Goal: Information Seeking & Learning: Check status

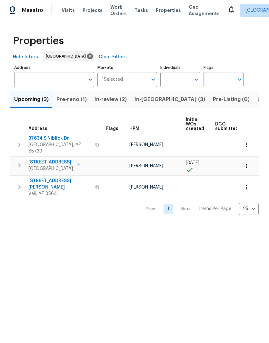
scroll to position [0, 161]
click at [213, 100] on span "Pre-Listing (1)" at bounding box center [230, 99] width 35 height 9
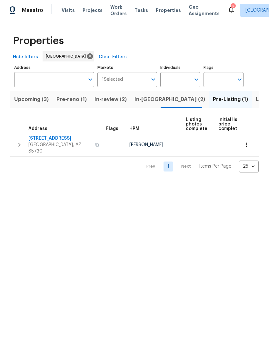
click at [52, 137] on span "8558 E Ruby Dr" at bounding box center [59, 138] width 63 height 6
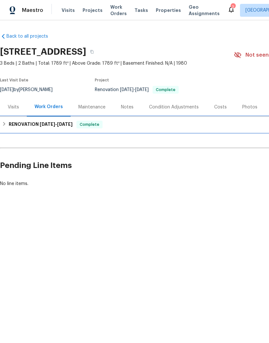
click at [12, 124] on h6 "RENOVATION [DATE] - [DATE]" at bounding box center [41, 125] width 64 height 8
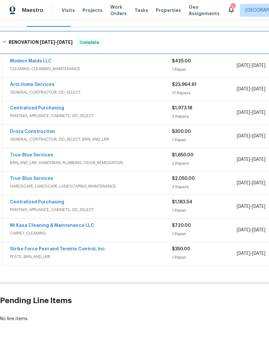
scroll to position [90, 0]
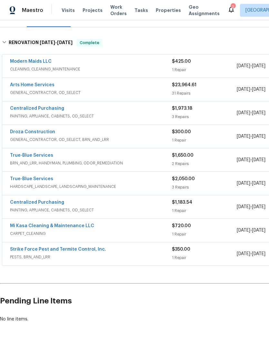
click at [213, 184] on div "3 Repairs" at bounding box center [204, 187] width 65 height 6
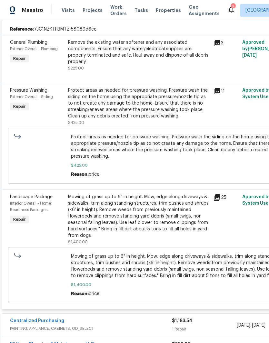
scroll to position [266, 0]
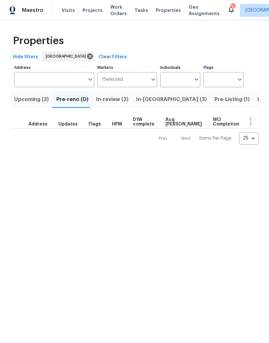
click at [144, 98] on span "In-[GEOGRAPHIC_DATA] (3)" at bounding box center [171, 99] width 71 height 9
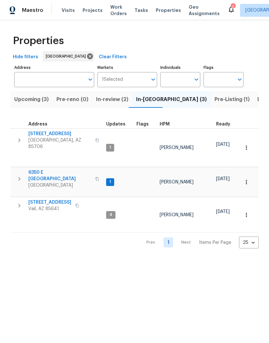
click at [46, 170] on span "6350 E [GEOGRAPHIC_DATA]" at bounding box center [59, 175] width 63 height 13
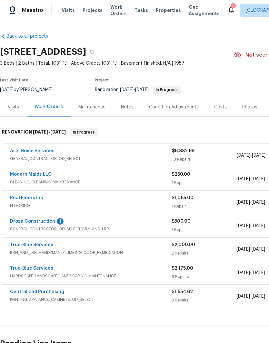
click at [213, 226] on div "$500.00 1 Repair" at bounding box center [203, 225] width 64 height 15
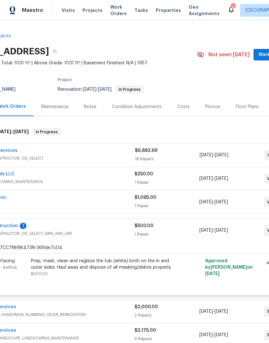
scroll to position [0, 38]
click at [46, 235] on span "GENERAL_CONTRACTOR, OD_SELECT, BRN_AND_LRR" at bounding box center [52, 234] width 161 height 6
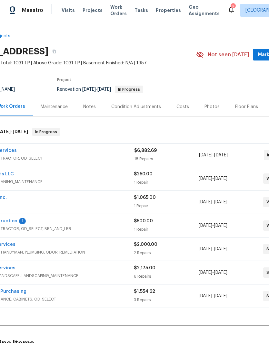
click at [51, 226] on span "GENERAL_CONTRACTOR, OD_SELECT, BRN_AND_LRR" at bounding box center [52, 229] width 161 height 6
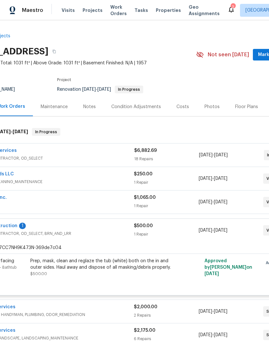
click at [51, 270] on div "Prep, mask, clean and reglaze the tub (white) both on the in and outer sides. H…" at bounding box center [100, 264] width 141 height 13
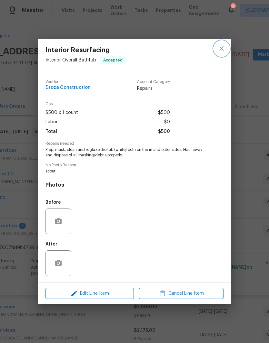
click at [221, 49] on icon "close" at bounding box center [221, 49] width 8 height 8
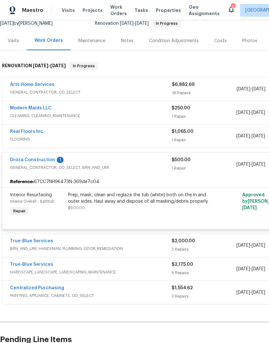
scroll to position [67, 0]
